Goal: Information Seeking & Learning: Learn about a topic

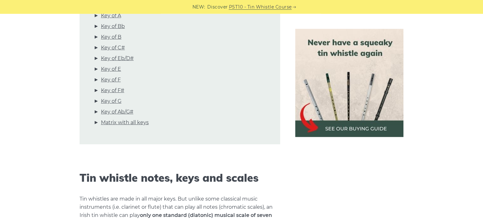
scroll to position [266, 0]
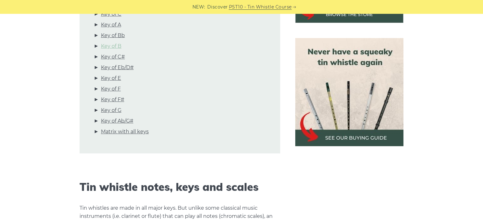
click at [118, 47] on link "Key of B" at bounding box center [111, 46] width 20 height 8
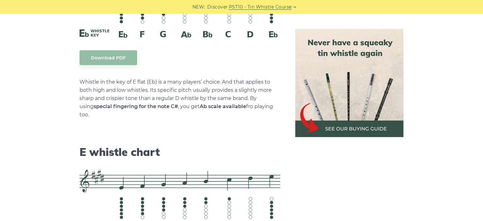
scroll to position [2707, 0]
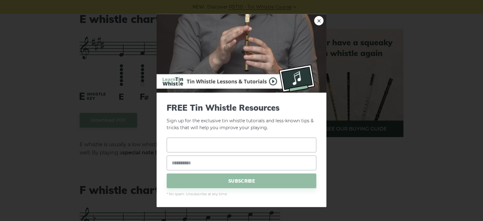
click at [276, 147] on input "text" at bounding box center [242, 145] width 150 height 15
type input "*****"
click at [260, 161] on input "email" at bounding box center [242, 163] width 150 height 15
type input "**********"
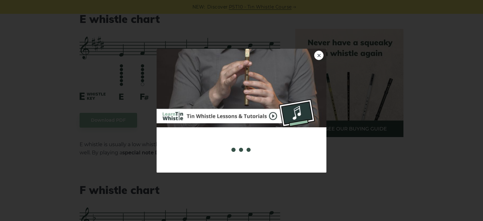
click at [53, 116] on div "**********" at bounding box center [241, 110] width 483 height 221
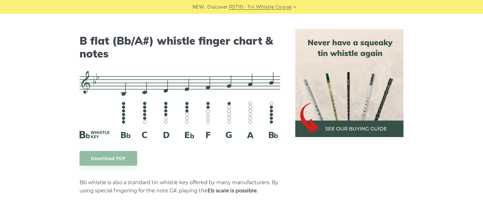
scroll to position [1943, 0]
click at [109, 158] on link "Download PDF" at bounding box center [109, 158] width 58 height 15
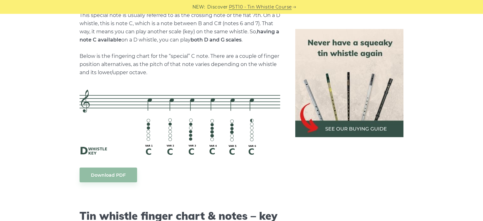
scroll to position [1378, 0]
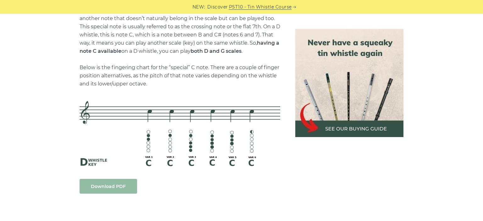
click at [129, 182] on link "Download PDF" at bounding box center [109, 186] width 58 height 15
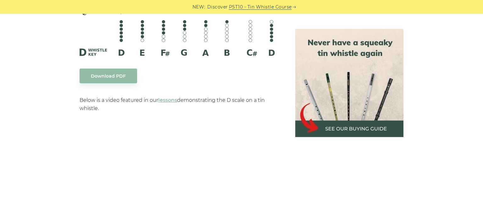
scroll to position [1012, 0]
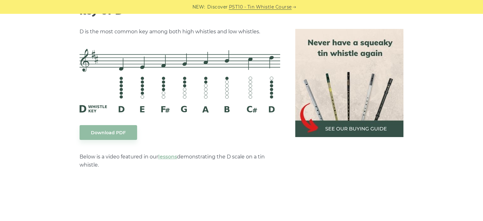
click at [125, 134] on link "Download PDF" at bounding box center [109, 132] width 58 height 15
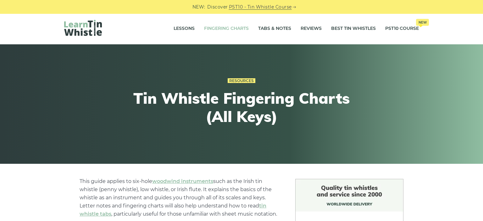
scroll to position [0, 0]
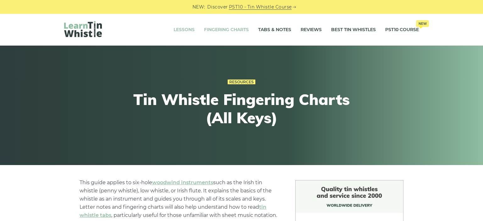
click at [184, 29] on link "Lessons" at bounding box center [184, 30] width 21 height 16
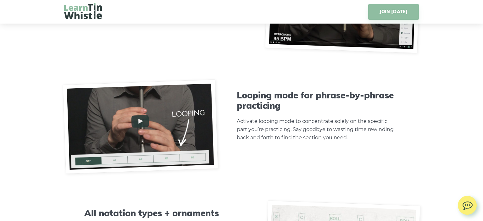
scroll to position [2127, 0]
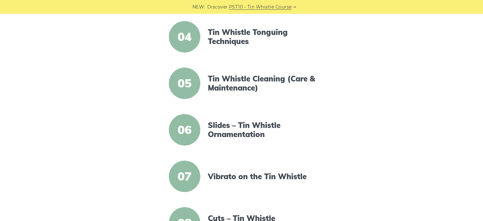
scroll to position [166, 0]
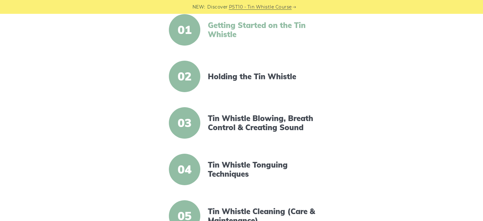
click at [225, 34] on link "Getting Started on the Tin Whistle" at bounding box center [262, 30] width 108 height 18
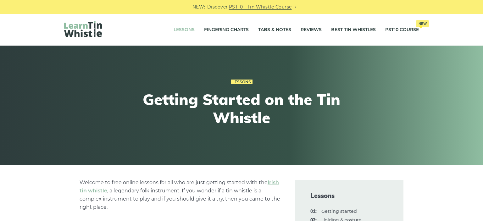
click at [189, 27] on link "Lessons" at bounding box center [184, 30] width 21 height 16
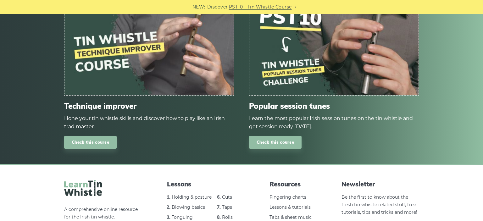
scroll to position [916, 0]
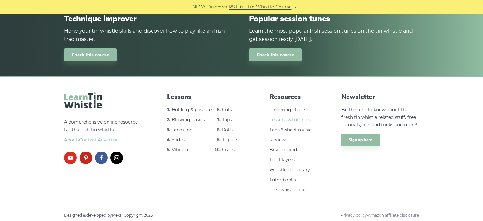
click at [296, 119] on link "Lessons & tutorials" at bounding box center [290, 120] width 41 height 6
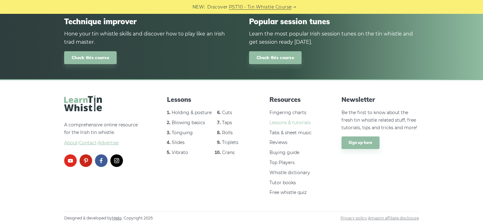
scroll to position [916, 0]
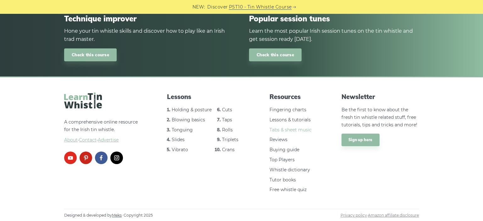
click at [289, 132] on link "Tabs & sheet music" at bounding box center [291, 130] width 42 height 6
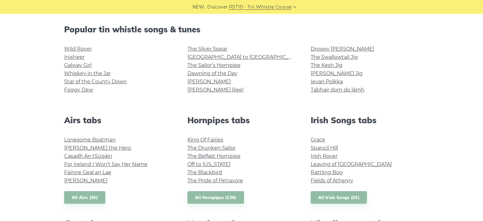
scroll to position [166, 0]
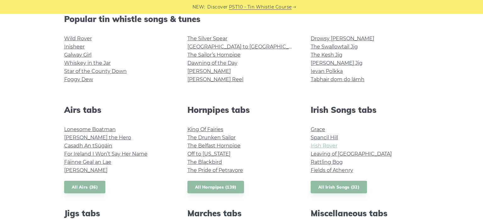
click at [323, 148] on link "Irish Rover" at bounding box center [324, 146] width 27 height 6
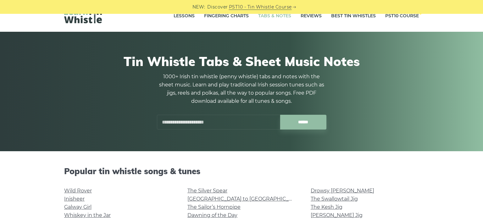
scroll to position [0, 0]
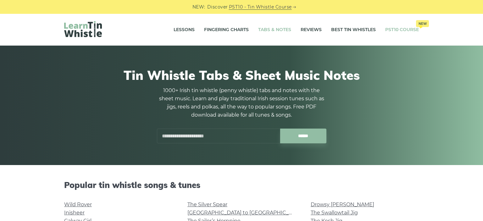
click at [390, 31] on link "PST10 Course New" at bounding box center [403, 30] width 34 height 16
click at [330, 30] on li "Best Tin Whistles" at bounding box center [354, 30] width 54 height 16
click at [306, 27] on link "Reviews" at bounding box center [311, 30] width 21 height 16
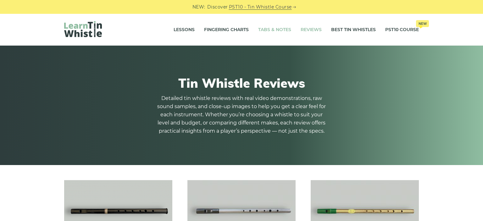
click at [281, 27] on link "Tabs & Notes" at bounding box center [274, 30] width 33 height 16
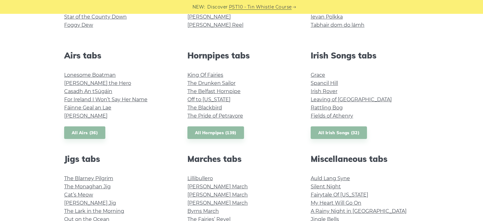
scroll to position [233, 0]
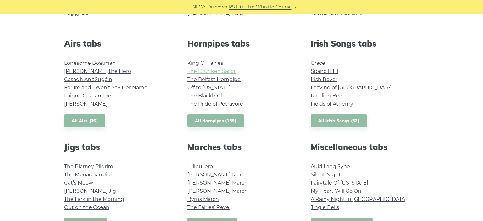
click at [213, 70] on link "The Drunken Sailor" at bounding box center [212, 71] width 48 height 6
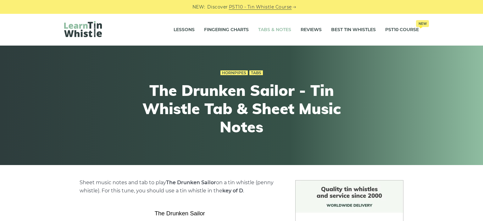
click at [285, 26] on link "Tabs & Notes" at bounding box center [274, 30] width 33 height 16
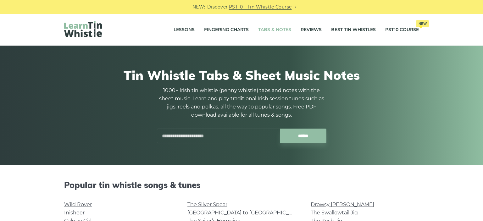
click at [240, 135] on input "text" at bounding box center [218, 136] width 123 height 15
type input "**"
click at [280, 129] on input "******" at bounding box center [303, 136] width 46 height 15
click at [297, 134] on input "******" at bounding box center [303, 136] width 46 height 15
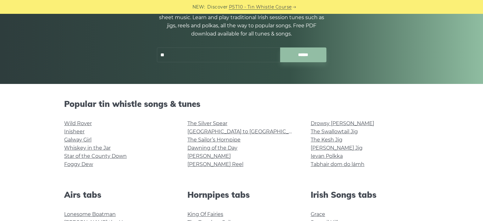
scroll to position [99, 0]
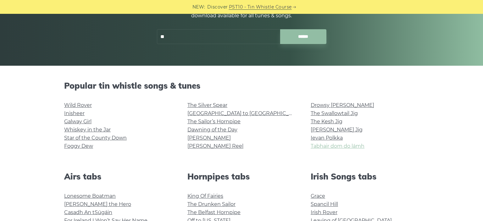
click at [319, 146] on link "Tabhair dom do lámh" at bounding box center [338, 146] width 54 height 6
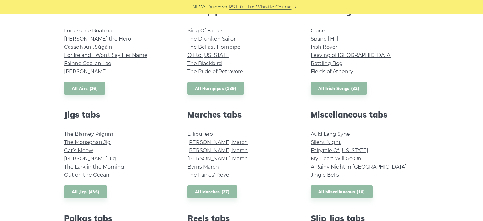
scroll to position [365, 0]
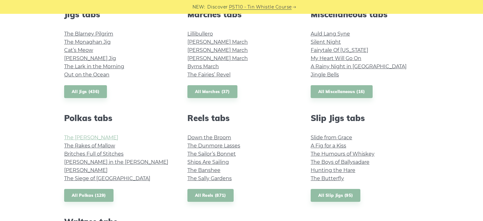
click at [97, 139] on link "The [PERSON_NAME]" at bounding box center [91, 138] width 54 height 6
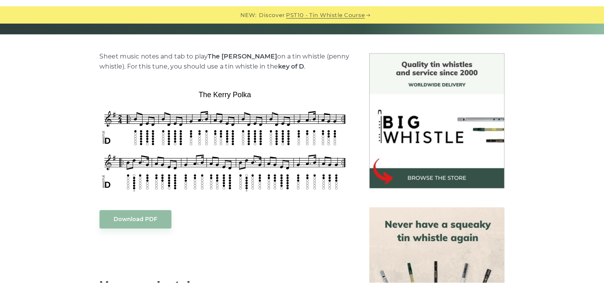
scroll to position [166, 0]
